Goal: Task Accomplishment & Management: Manage account settings

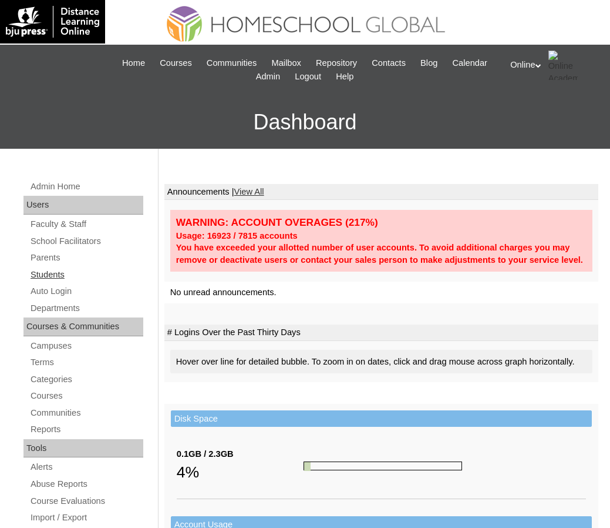
click at [51, 274] on link "Students" at bounding box center [86, 274] width 114 height 15
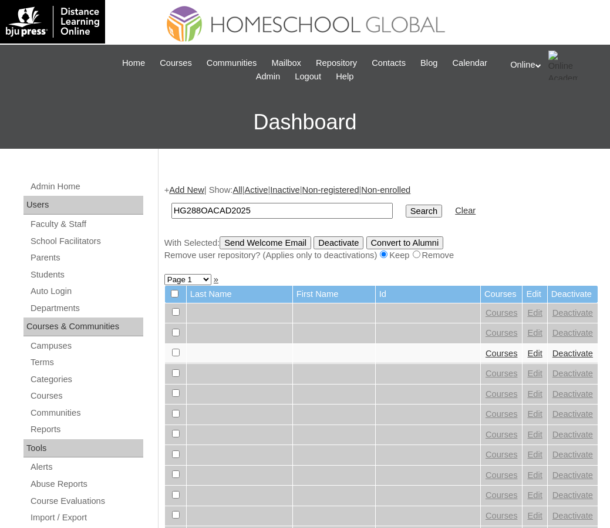
type input "HG288OACAD2025"
click at [406, 210] on input "Search" at bounding box center [424, 210] width 36 height 13
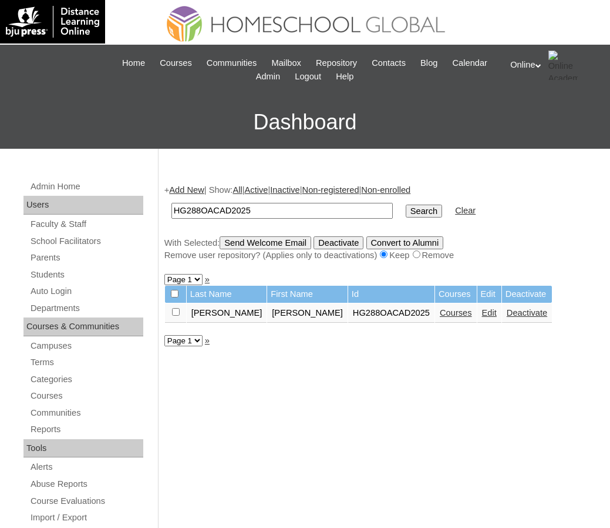
click at [440, 316] on link "Courses" at bounding box center [456, 312] width 32 height 9
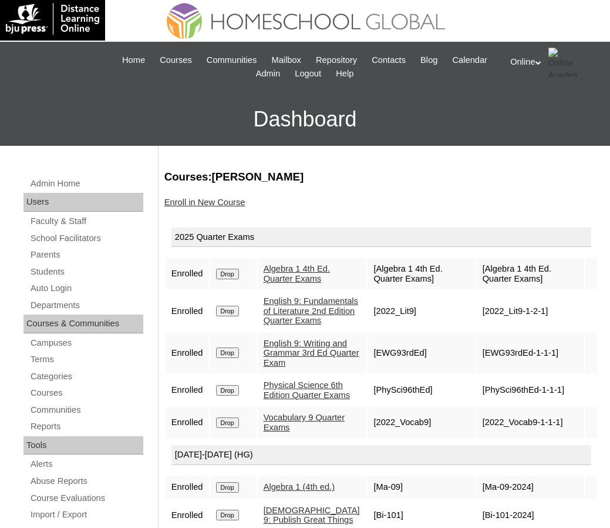
scroll to position [2, 0]
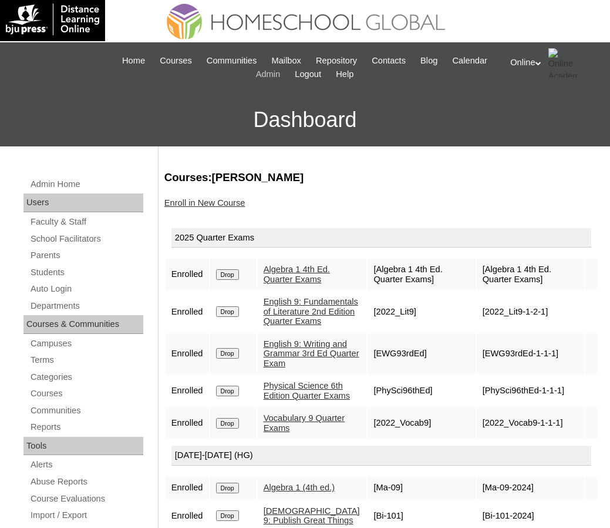
click at [281, 69] on span "Admin" at bounding box center [268, 75] width 25 height 14
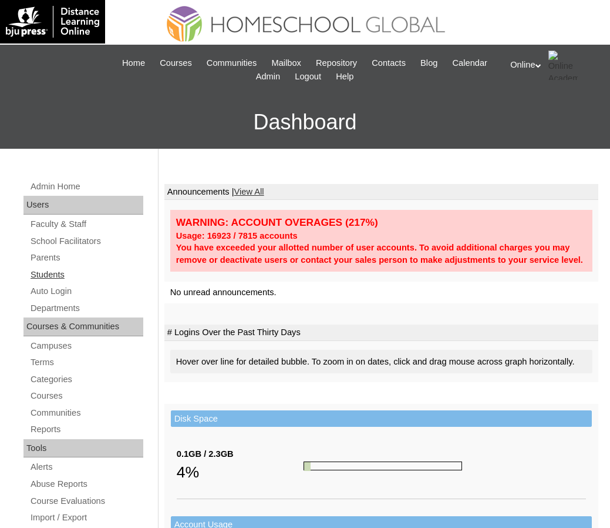
click at [55, 272] on link "Students" at bounding box center [86, 274] width 114 height 15
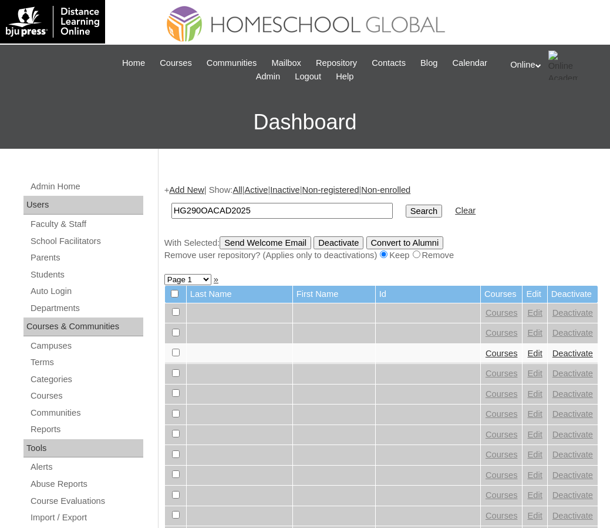
type input "HG290OACAD2025"
click at [406, 204] on input "Search" at bounding box center [424, 210] width 36 height 13
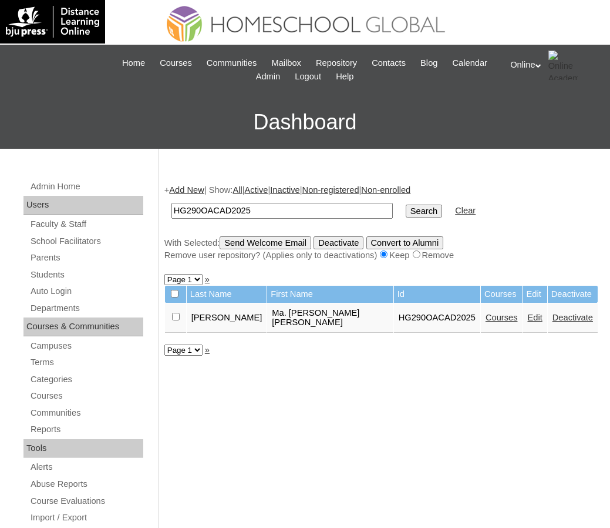
click at [486, 313] on link "Courses" at bounding box center [502, 317] width 32 height 9
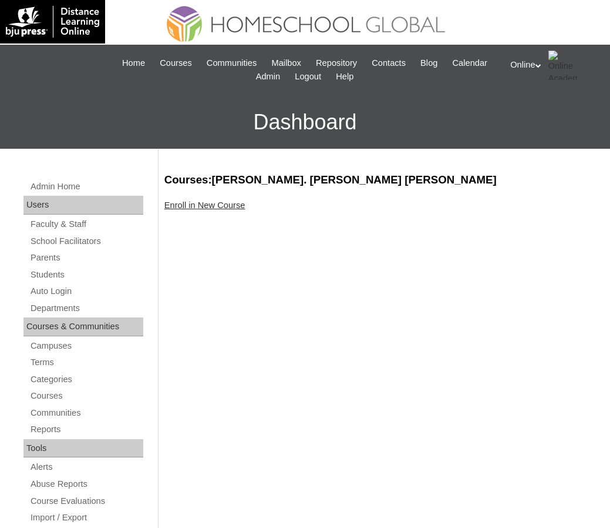
click at [199, 204] on link "Enroll in New Course" at bounding box center [204, 204] width 81 height 9
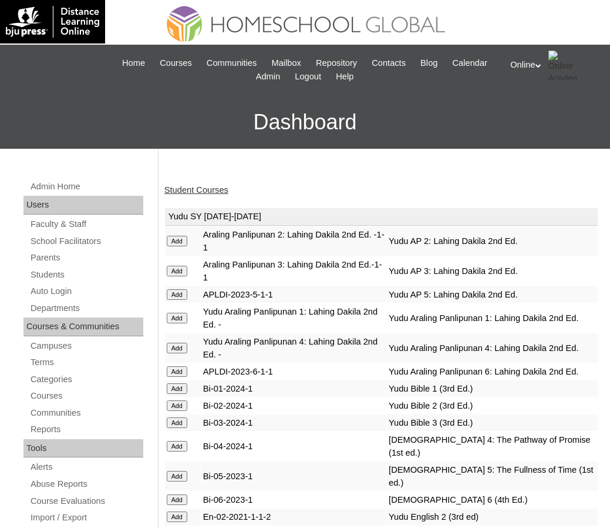
click at [194, 186] on link "Student Courses" at bounding box center [196, 189] width 64 height 9
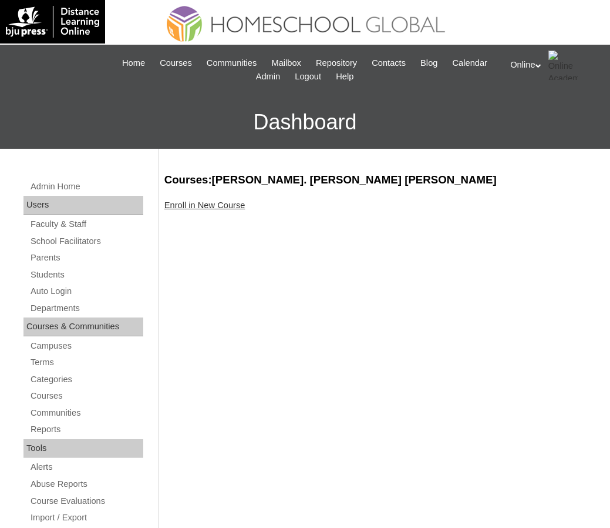
click at [203, 204] on link "Enroll in New Course" at bounding box center [204, 204] width 81 height 9
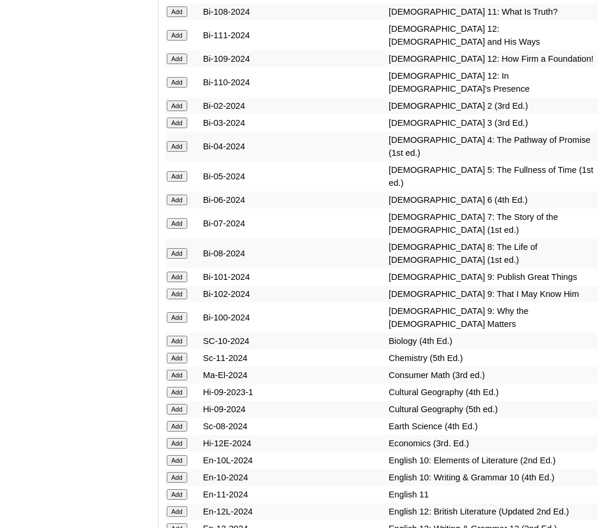
scroll to position [3791, 0]
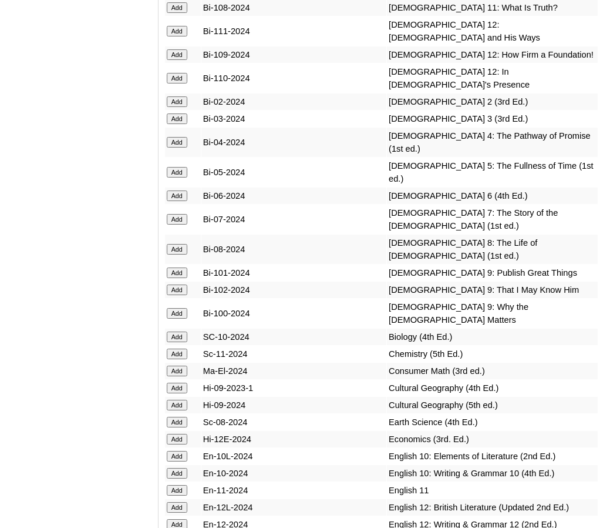
click at [183, 331] on input "Add" at bounding box center [177, 336] width 21 height 11
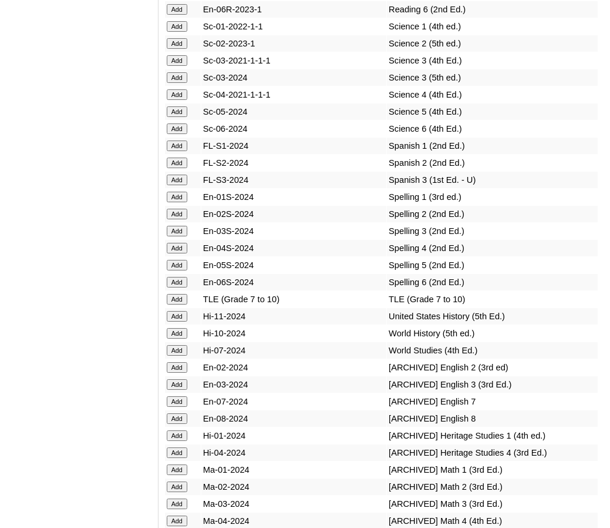
scroll to position [5791, 0]
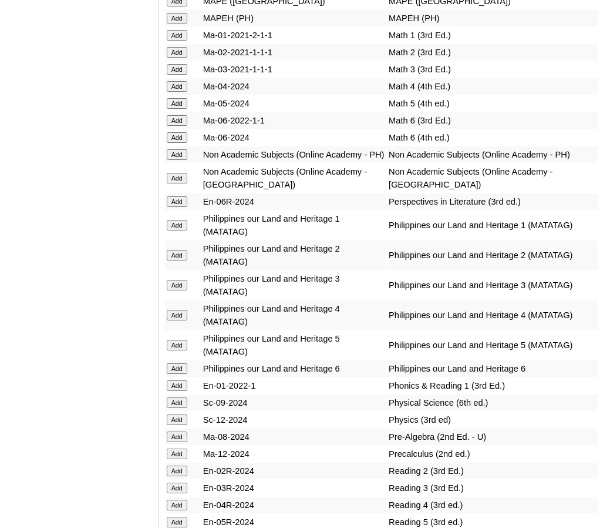
scroll to position [5166, 0]
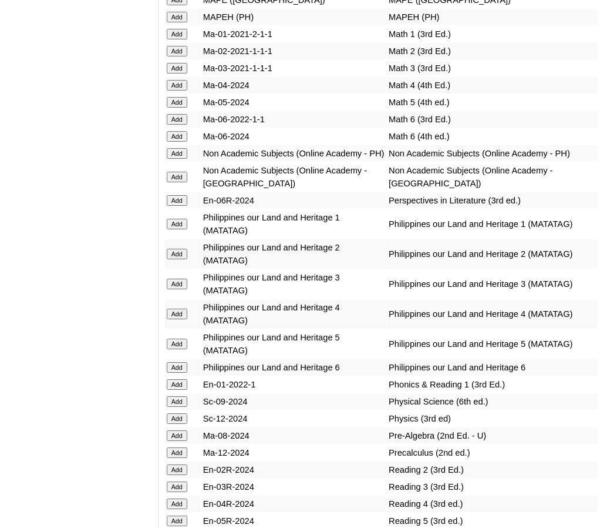
click at [170, 148] on input "Add" at bounding box center [177, 153] width 21 height 11
click at [175, 417] on input "Add" at bounding box center [177, 418] width 21 height 11
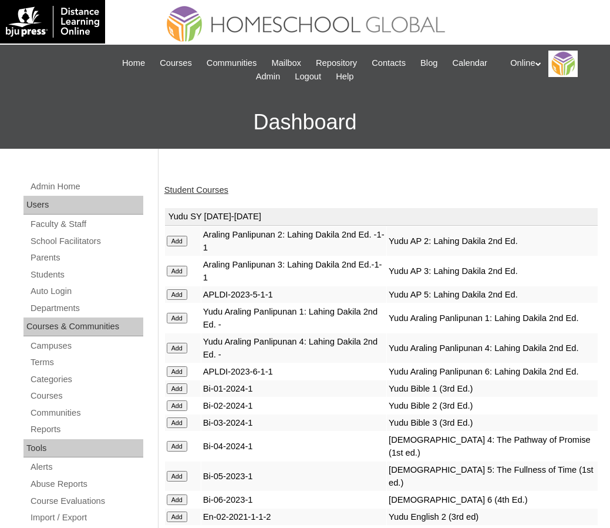
click at [183, 186] on link "Student Courses" at bounding box center [196, 189] width 64 height 9
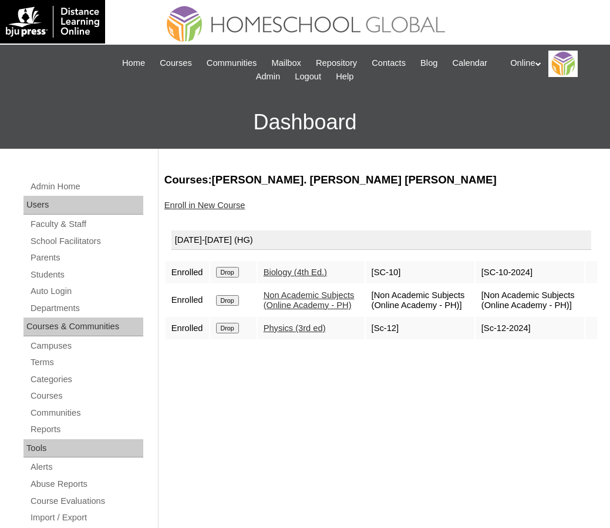
click at [226, 273] on input "Drop" at bounding box center [227, 272] width 23 height 11
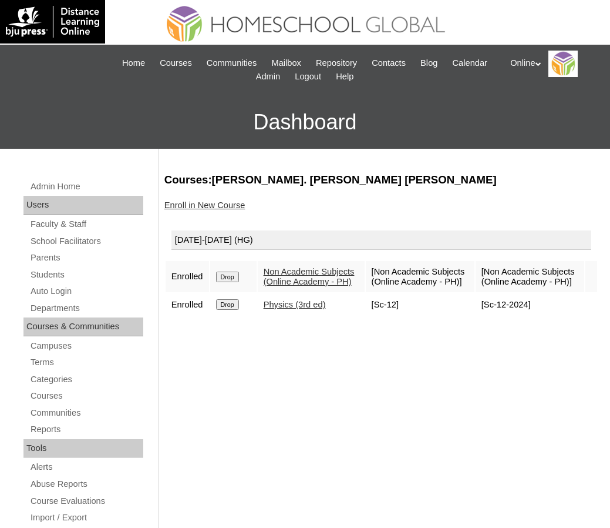
click at [207, 200] on link "Enroll in New Course" at bounding box center [204, 204] width 81 height 9
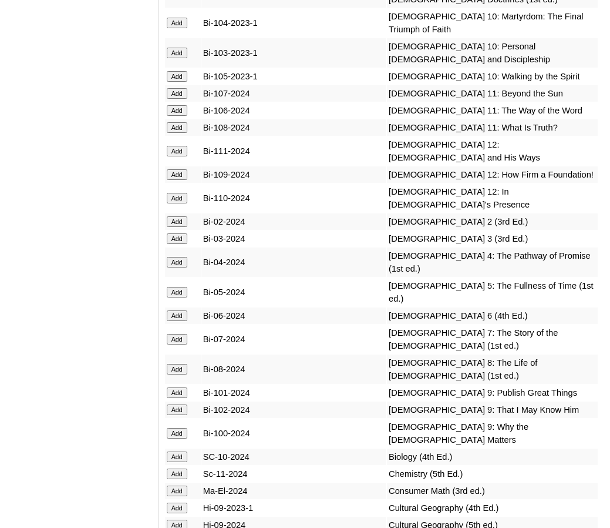
scroll to position [3671, 0]
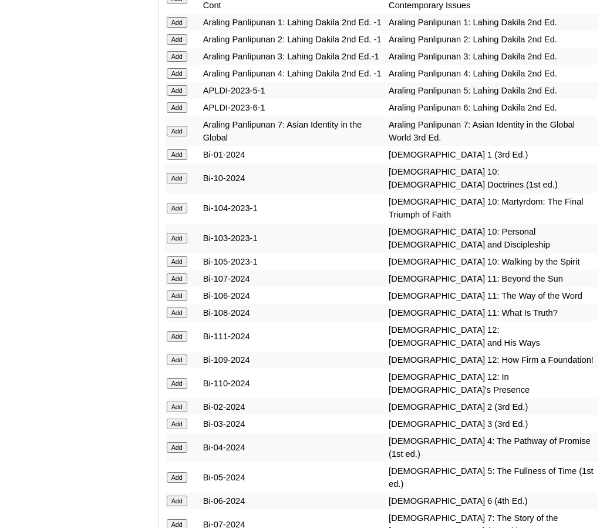
scroll to position [3484, 0]
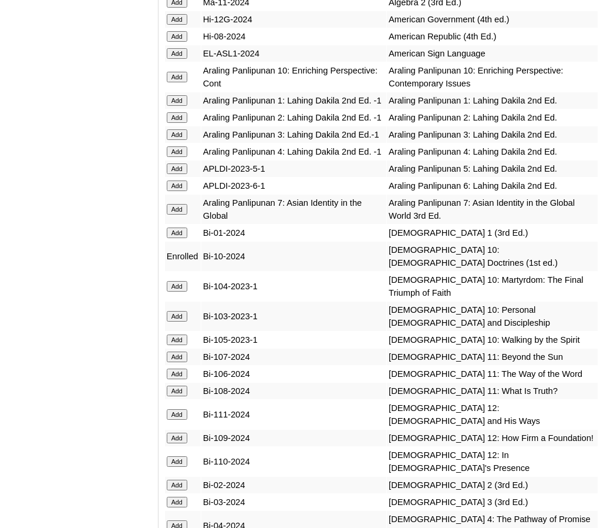
scroll to position [3409, 0]
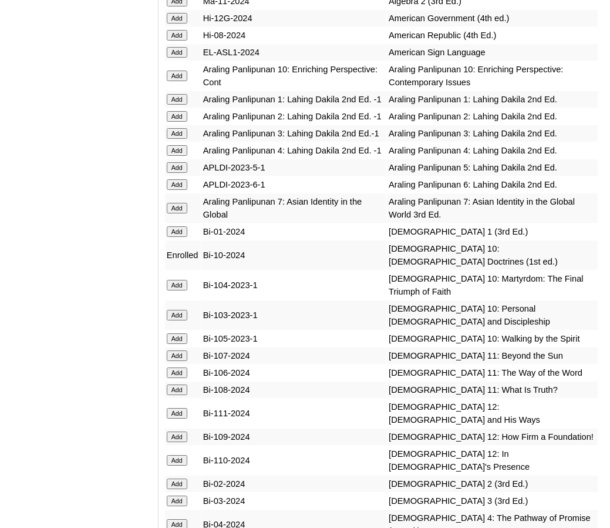
click at [179, 81] on input "Add" at bounding box center [177, 75] width 21 height 11
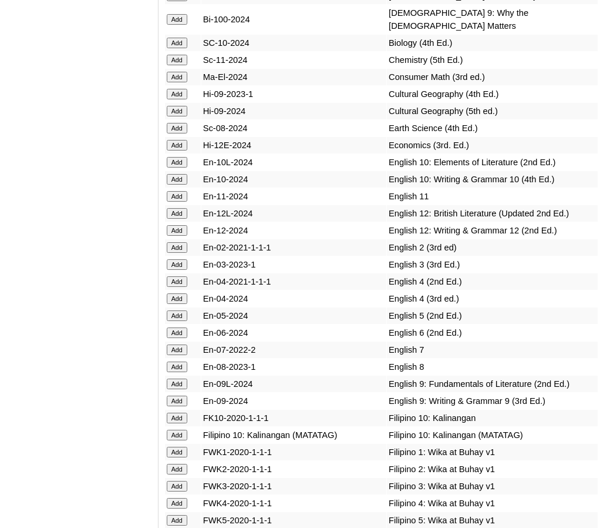
scroll to position [4085, 0]
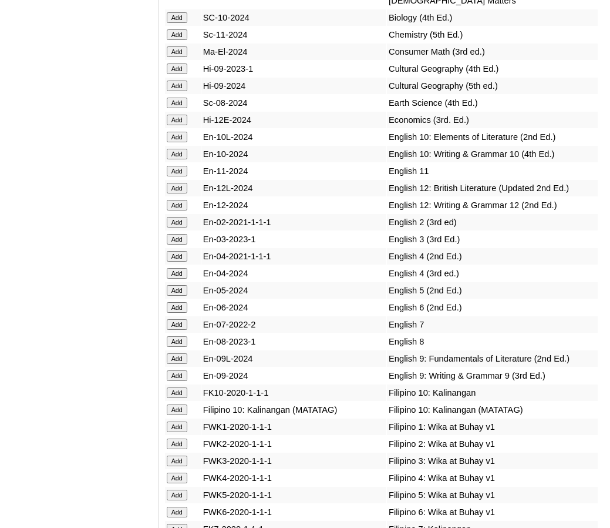
scroll to position [4107, 0]
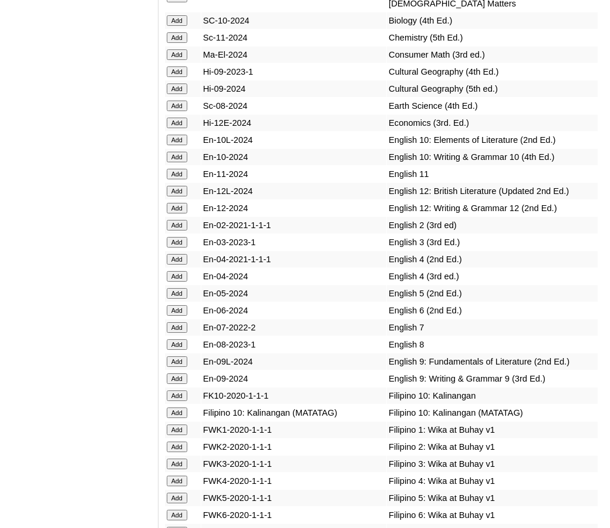
click at [180, 407] on input "Add" at bounding box center [177, 412] width 21 height 11
click at [183, 152] on input "Add" at bounding box center [177, 157] width 21 height 11
click at [179, 135] on input "Add" at bounding box center [177, 140] width 21 height 11
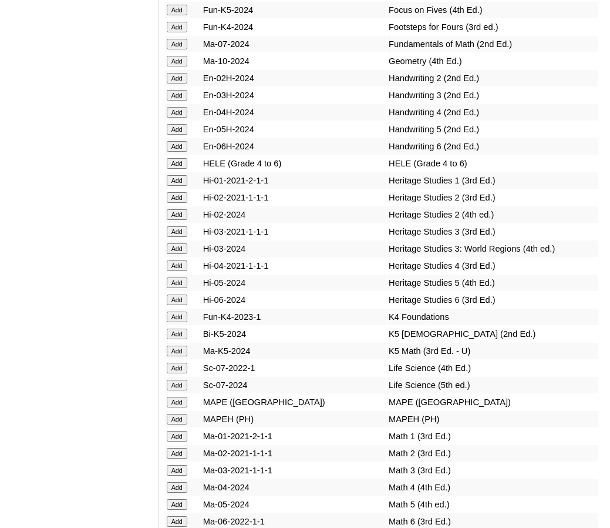
scroll to position [4766, 0]
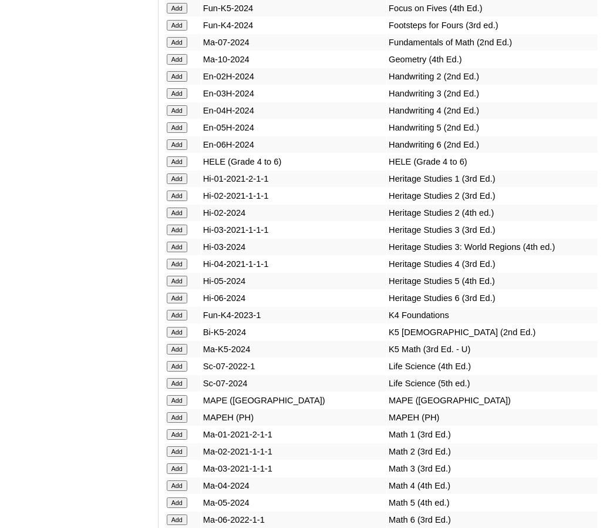
click at [179, 54] on input "Add" at bounding box center [177, 59] width 21 height 11
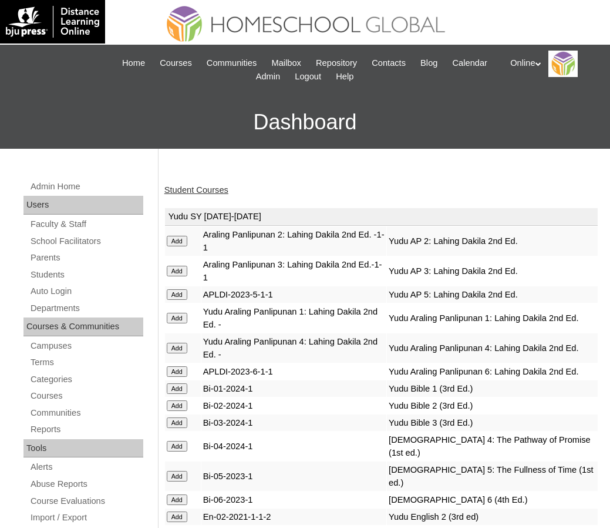
click at [209, 188] on link "Student Courses" at bounding box center [196, 189] width 64 height 9
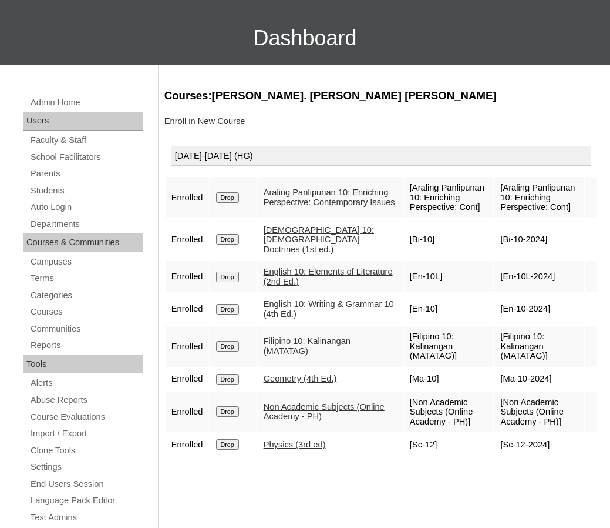
scroll to position [102, 0]
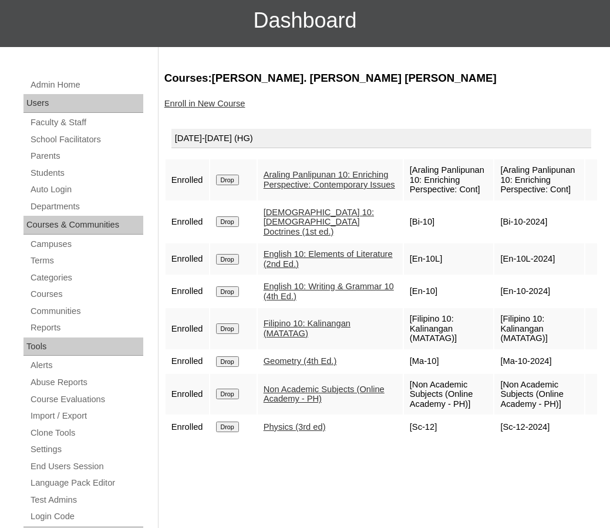
click at [188, 106] on link "Enroll in New Course" at bounding box center [204, 103] width 81 height 9
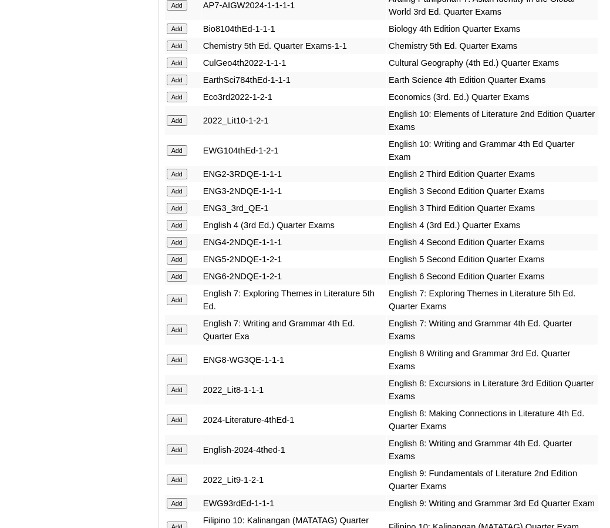
scroll to position [1546, 0]
click at [174, 125] on input "Add" at bounding box center [177, 120] width 21 height 11
click at [181, 155] on input "Add" at bounding box center [177, 150] width 21 height 11
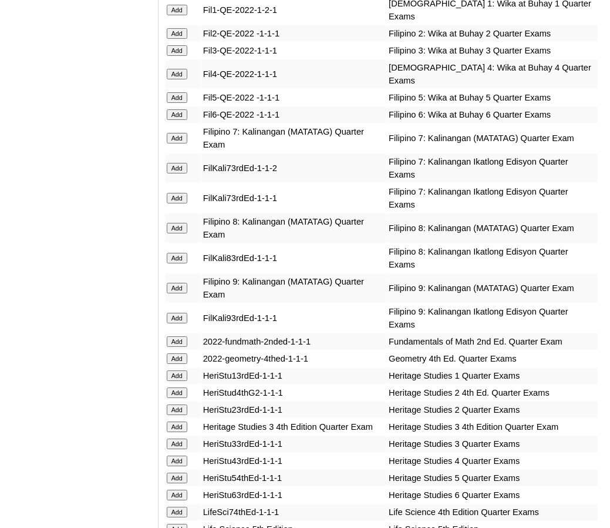
scroll to position [2122, 0]
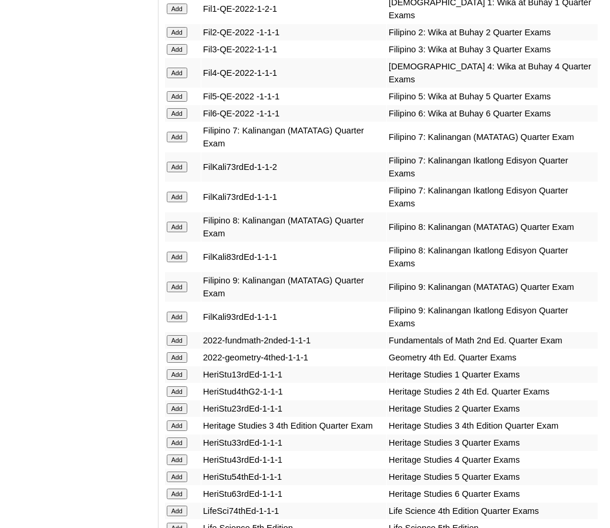
click at [179, 362] on input "Add" at bounding box center [177, 357] width 21 height 11
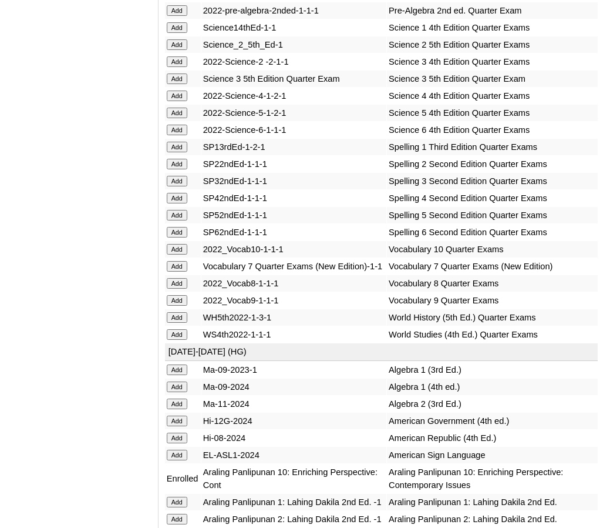
scroll to position [3007, 0]
click at [182, 254] on input "Add" at bounding box center [177, 248] width 21 height 11
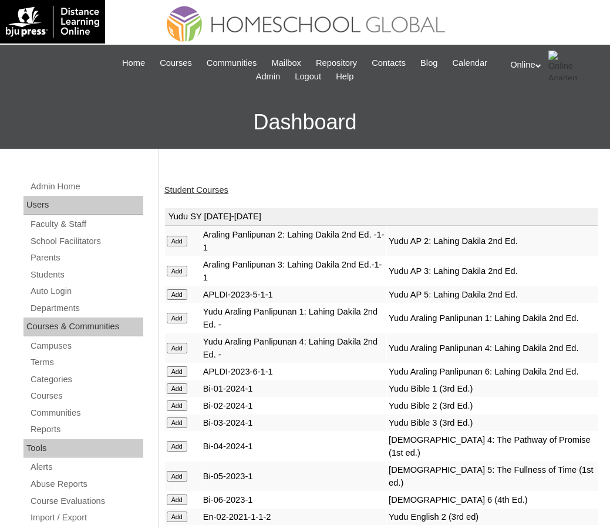
click at [186, 194] on link "Student Courses" at bounding box center [196, 189] width 64 height 9
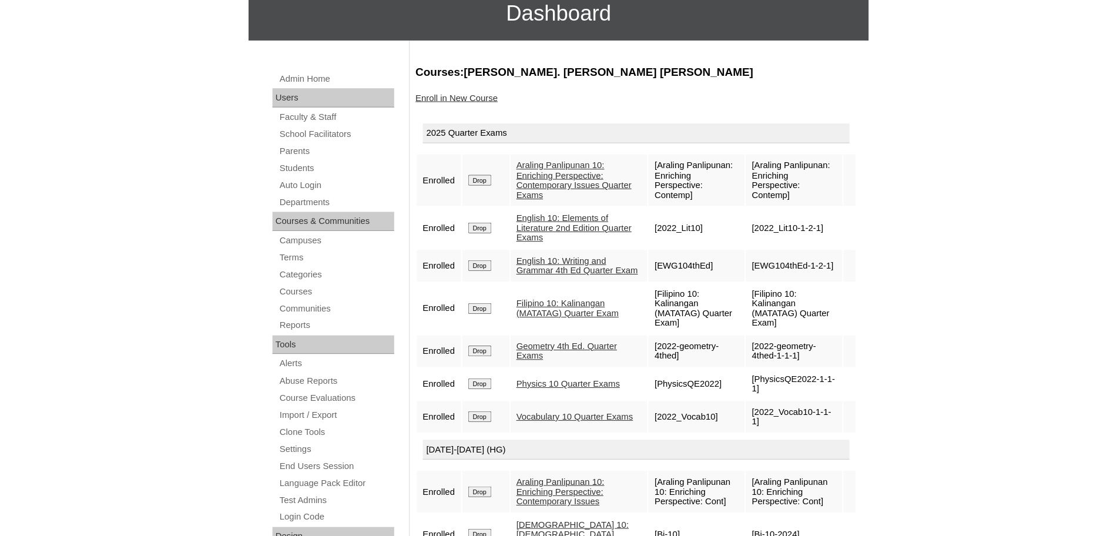
scroll to position [95, 0]
